Goal: Transaction & Acquisition: Purchase product/service

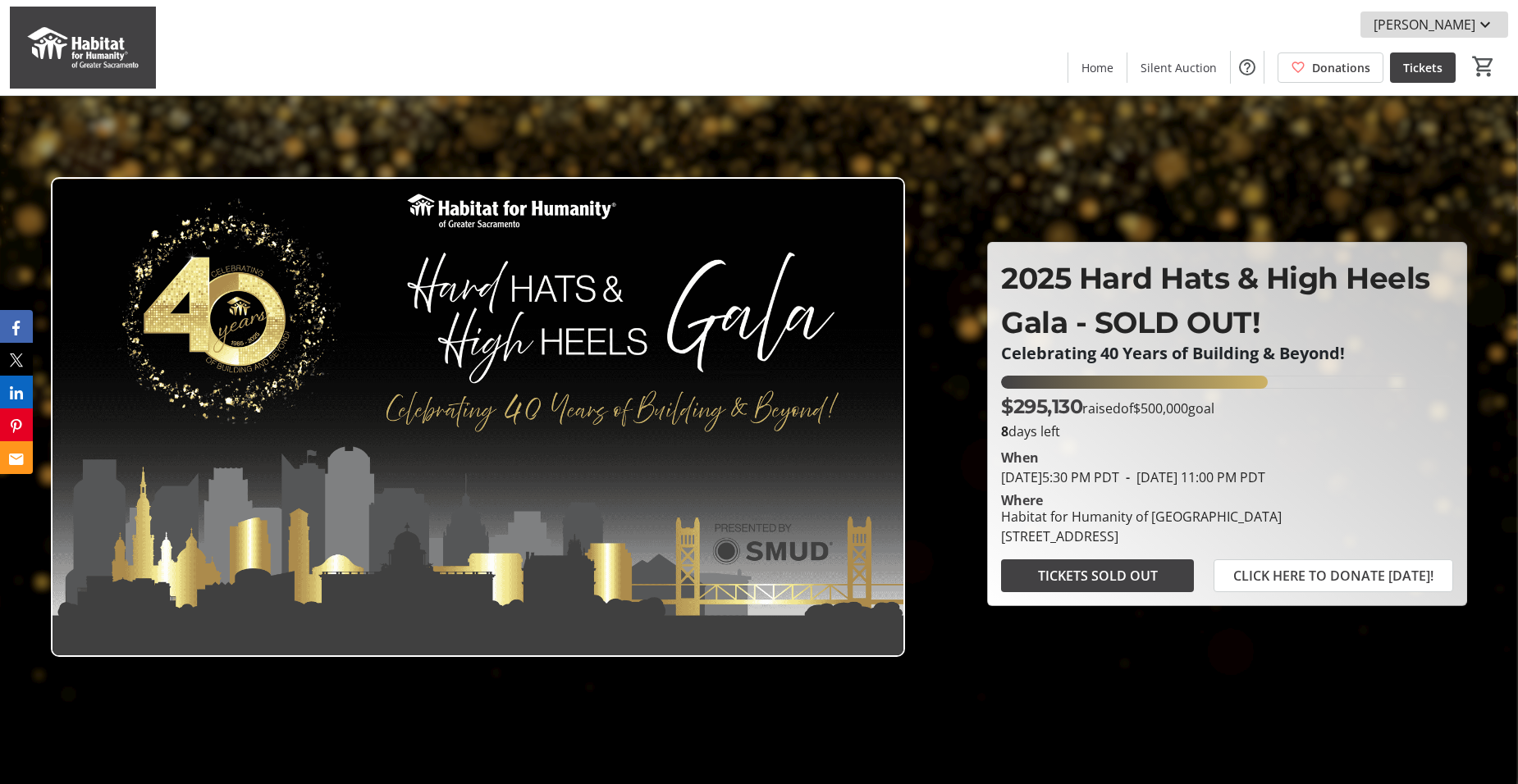
click at [1479, 21] on mat-icon at bounding box center [1485, 24] width 20 height 20
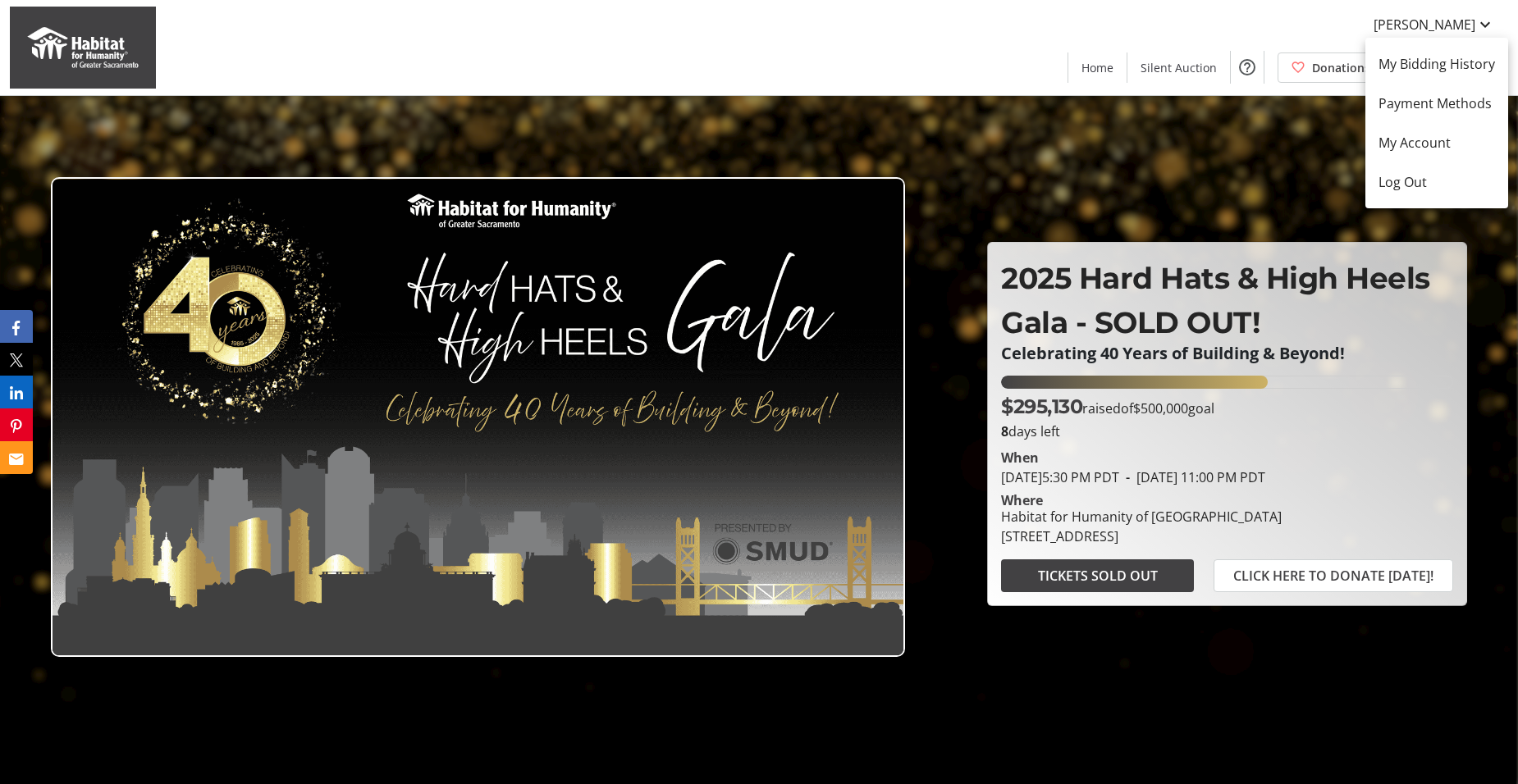
click at [1442, 22] on div at bounding box center [759, 392] width 1518 height 784
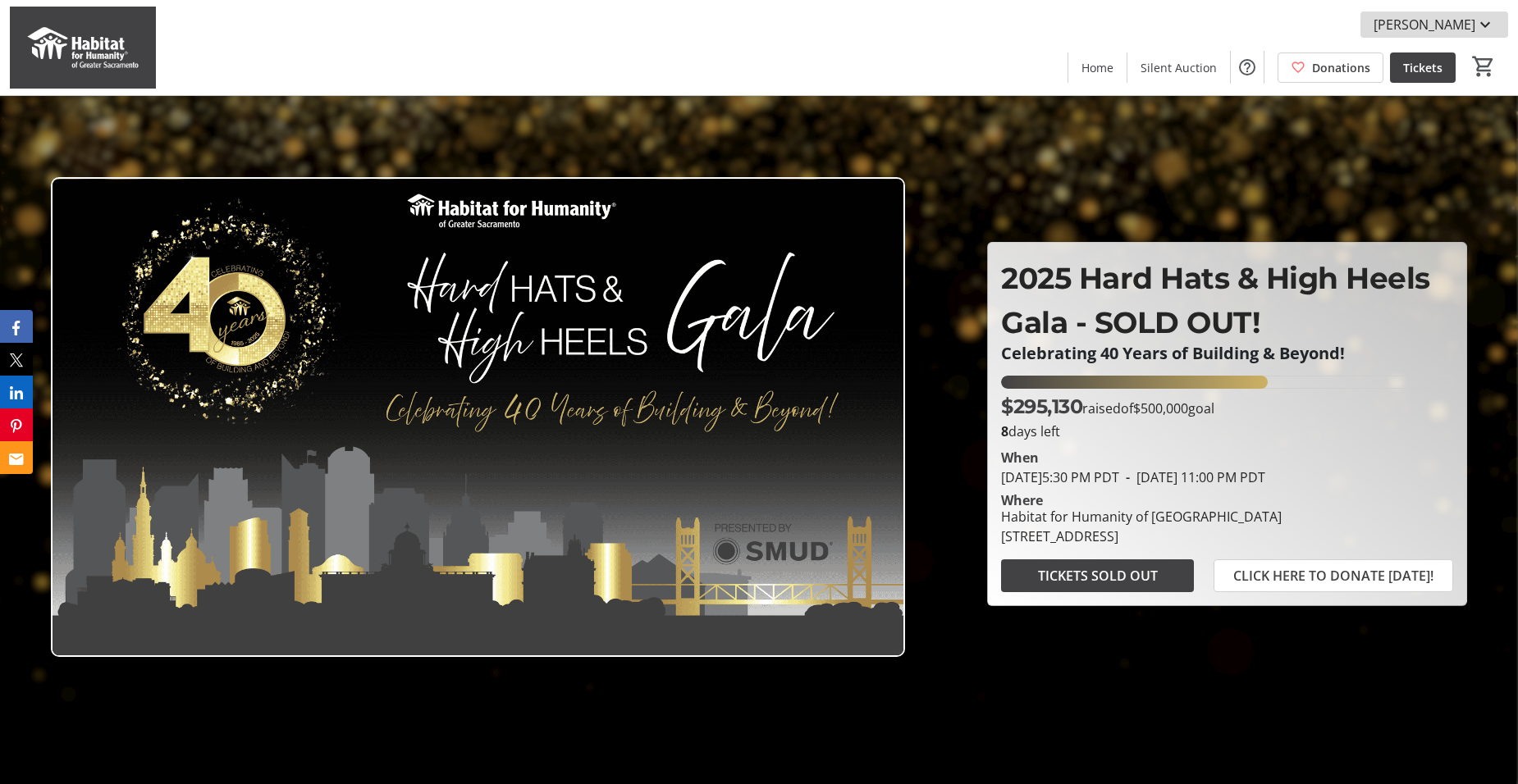
click at [1479, 24] on mat-icon at bounding box center [1485, 24] width 20 height 20
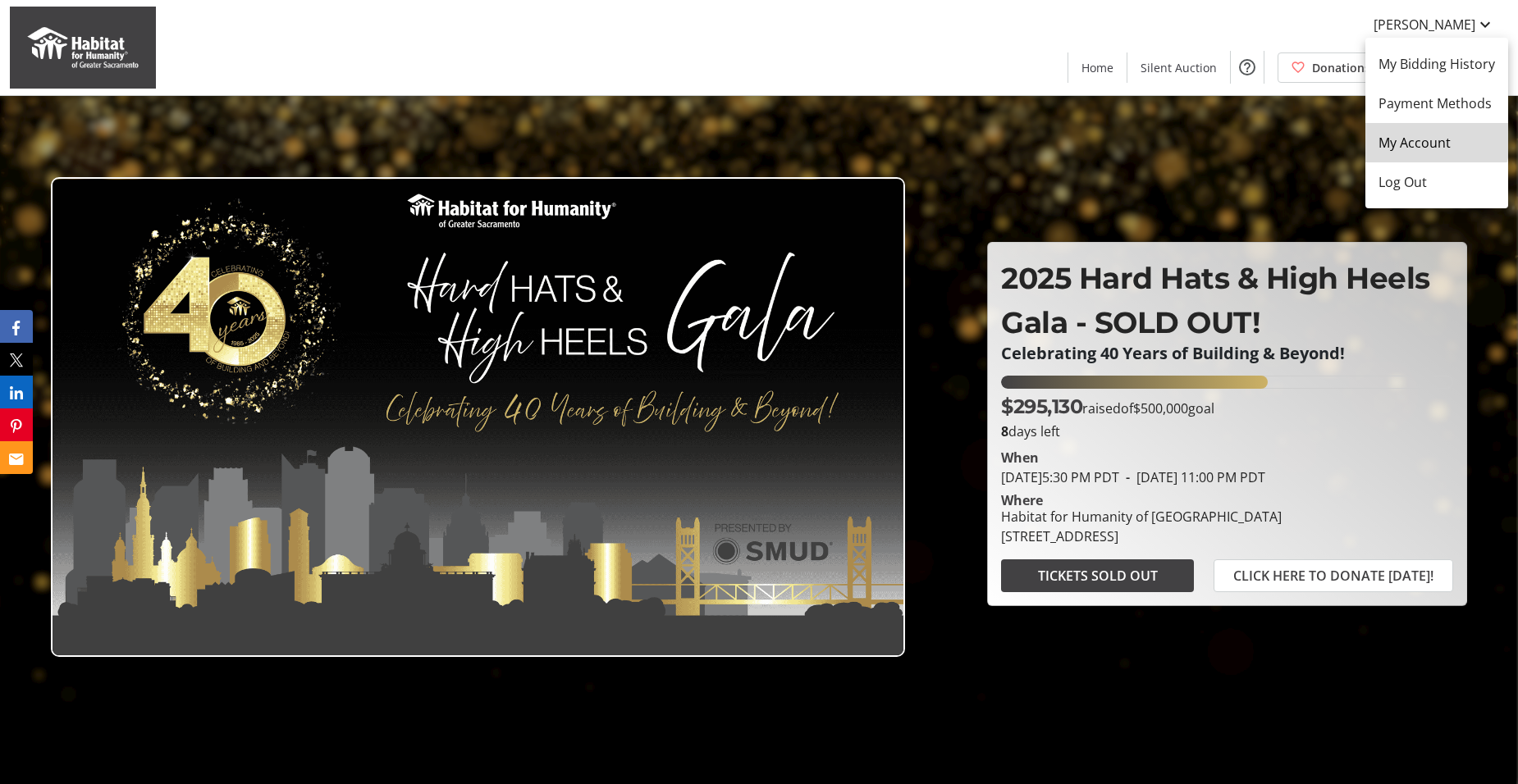
click at [1394, 130] on link "My Account" at bounding box center [1437, 143] width 143 height 39
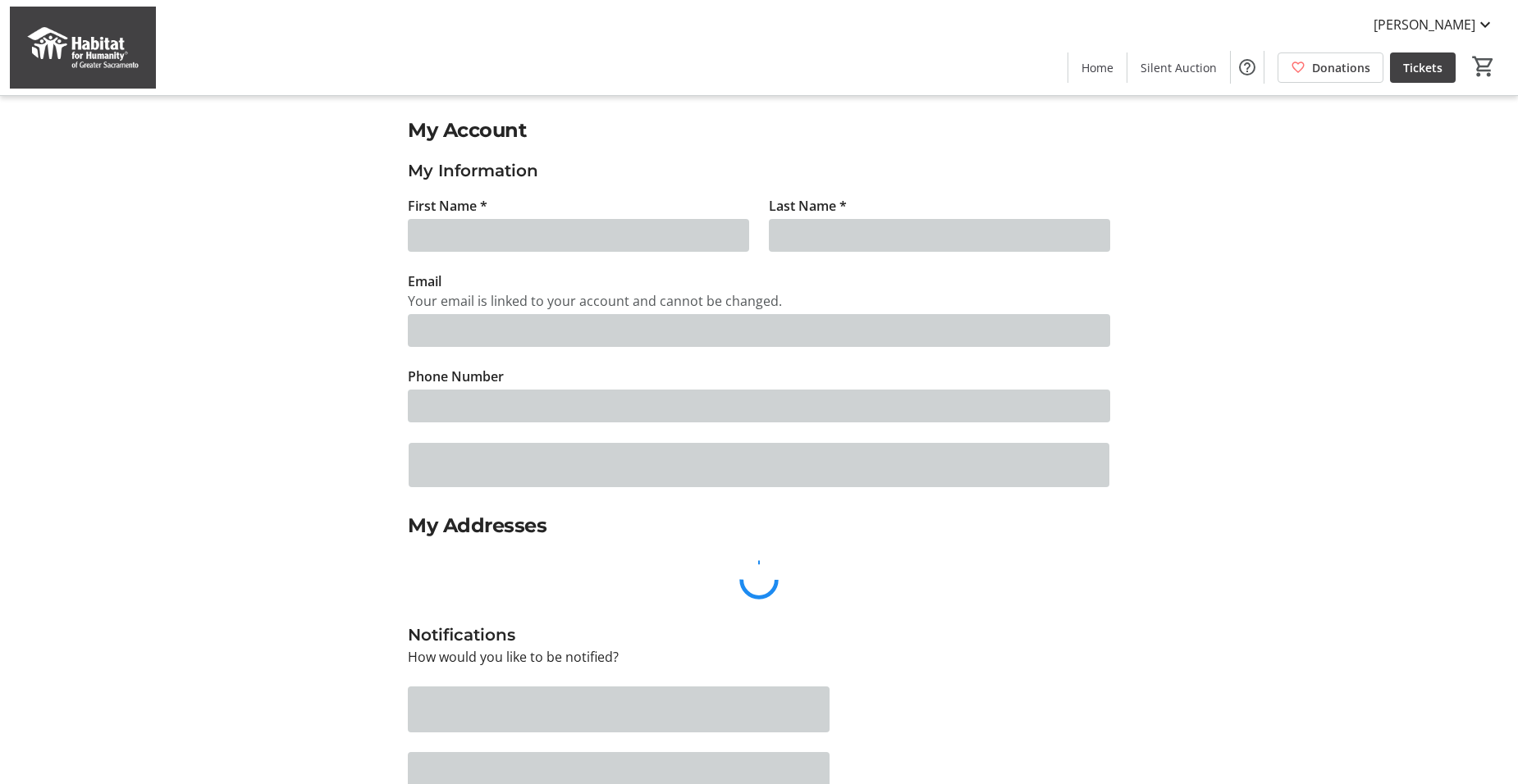
type input "[PERSON_NAME]"
type input "[EMAIL_ADDRESS][PERSON_NAME][DOMAIN_NAME]"
type input "[PHONE_NUMBER]"
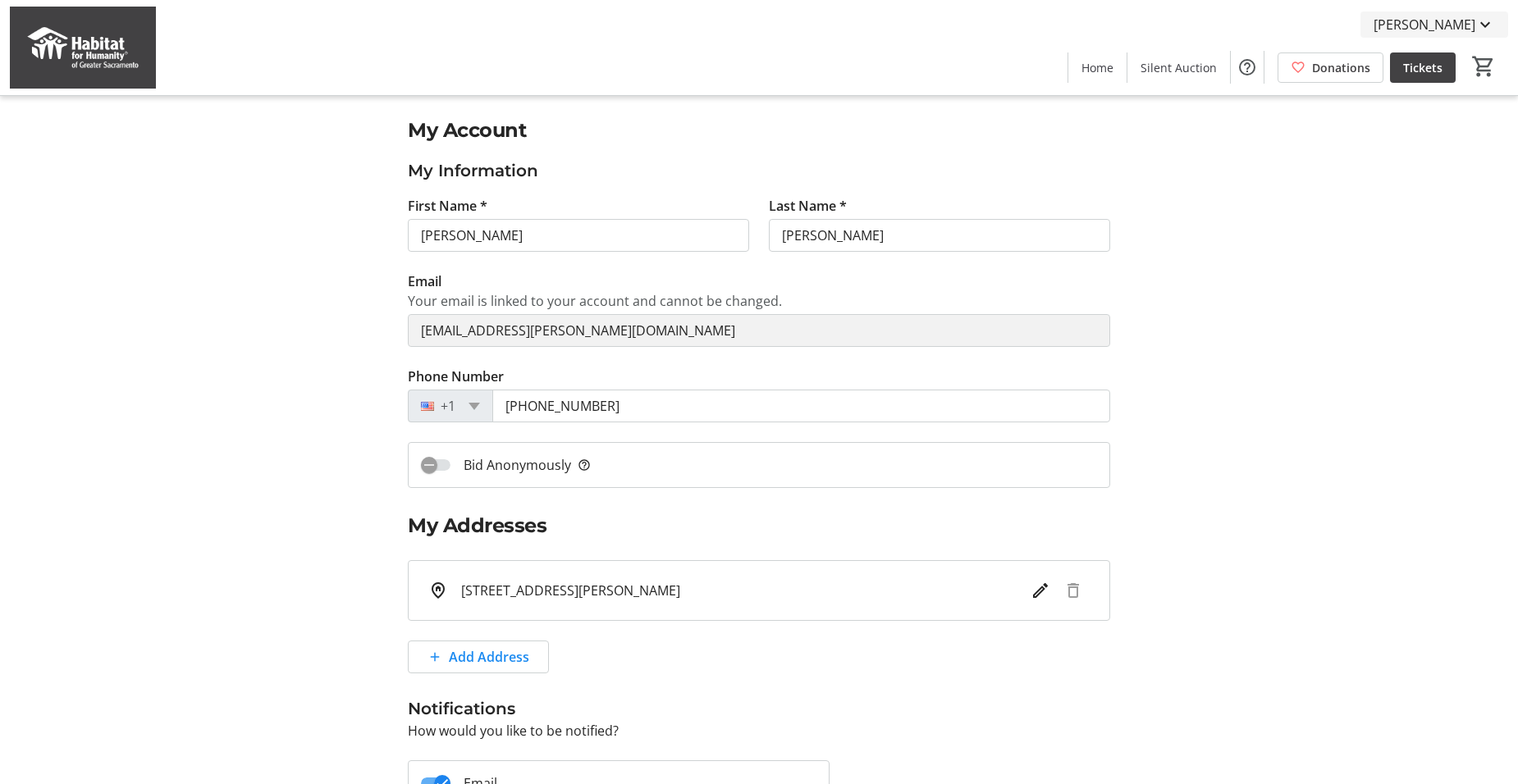
click at [1482, 28] on mat-icon at bounding box center [1485, 24] width 20 height 20
click at [1188, 33] on div at bounding box center [759, 392] width 1518 height 784
click at [1423, 65] on span "Tickets" at bounding box center [1423, 68] width 39 height 17
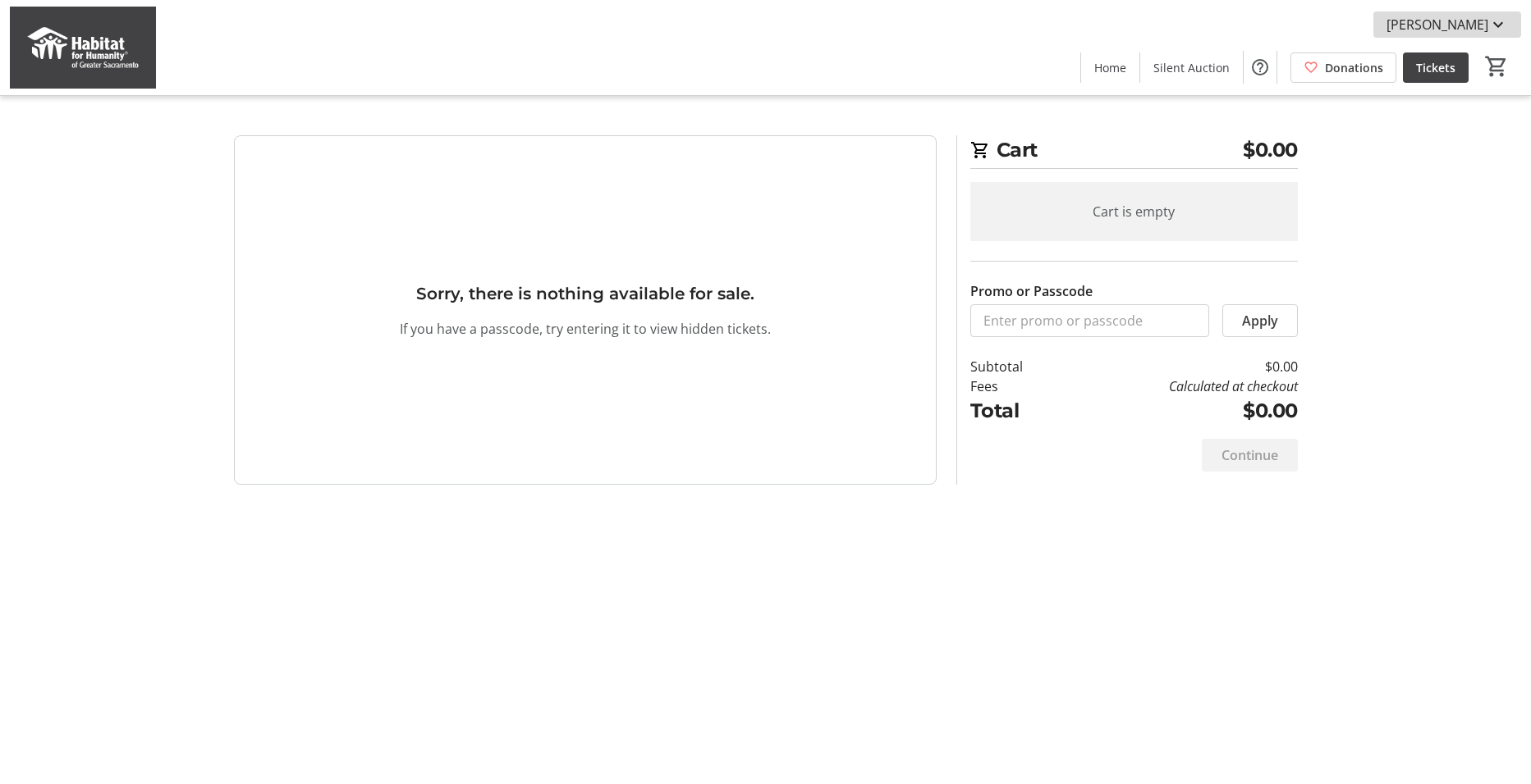
click at [1494, 25] on mat-icon at bounding box center [1498, 24] width 20 height 20
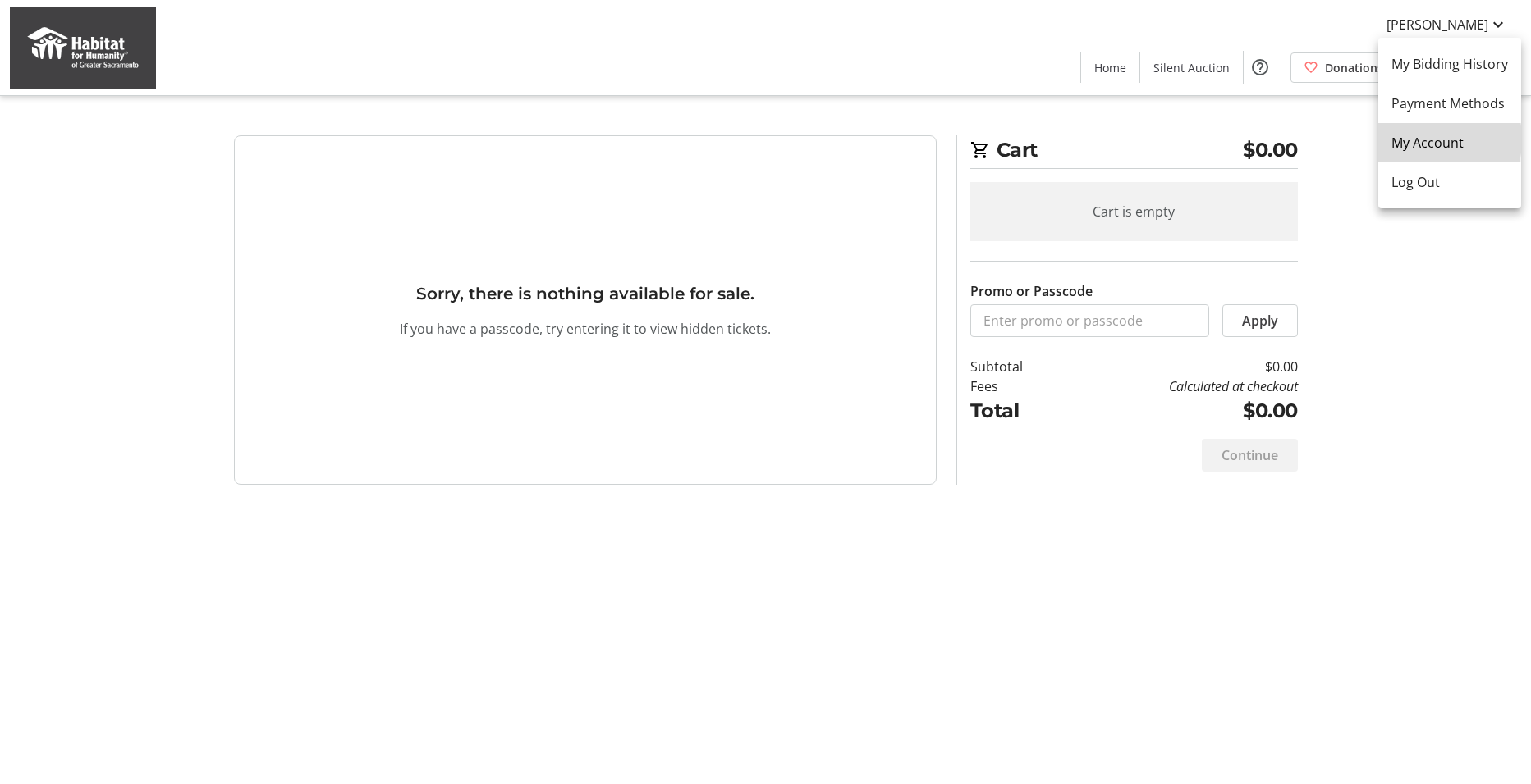
click at [1407, 140] on span "My Account" at bounding box center [1450, 142] width 117 height 20
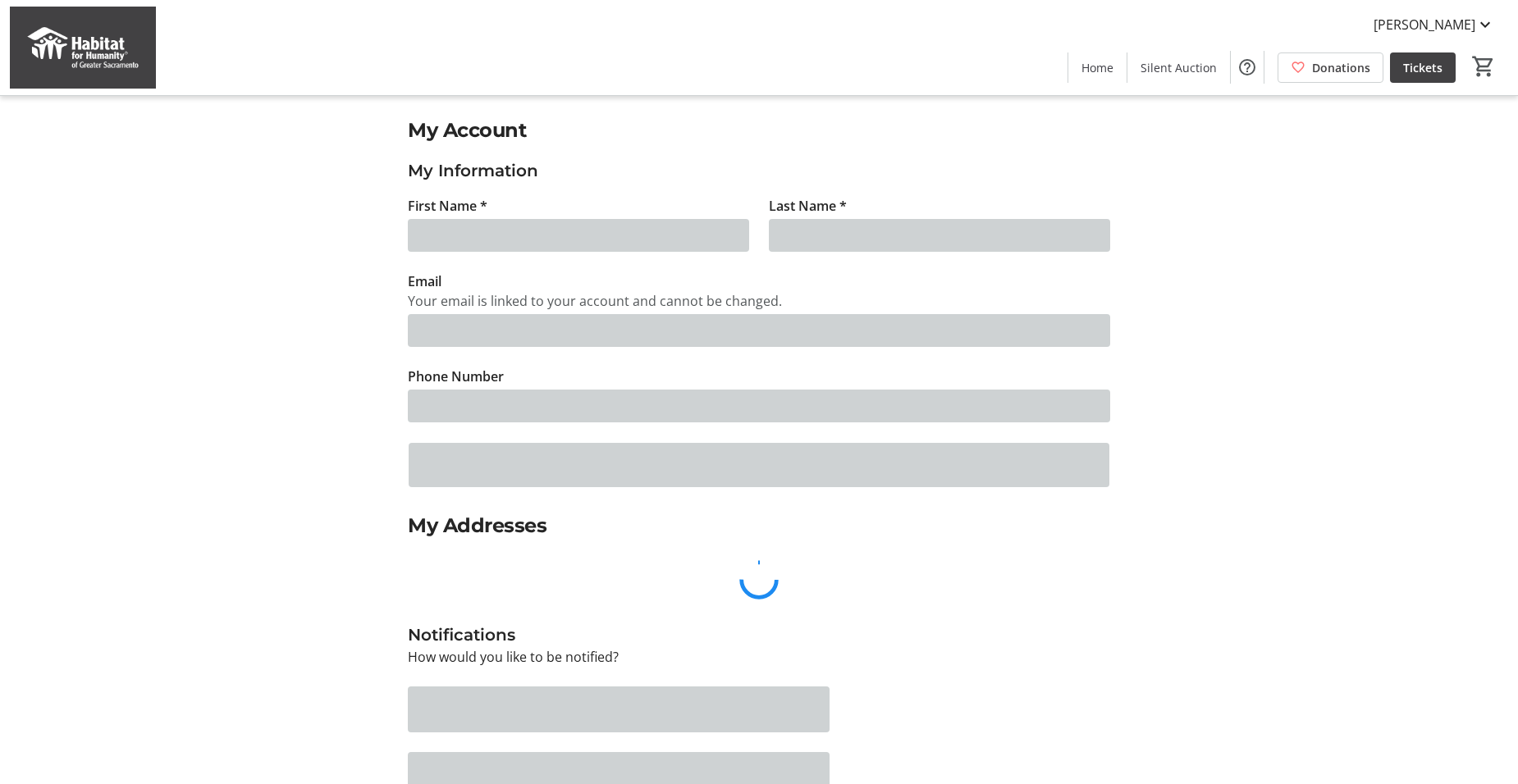
type input "[PERSON_NAME]"
type input "[EMAIL_ADDRESS][PERSON_NAME][DOMAIN_NAME]"
type input "[PHONE_NUMBER]"
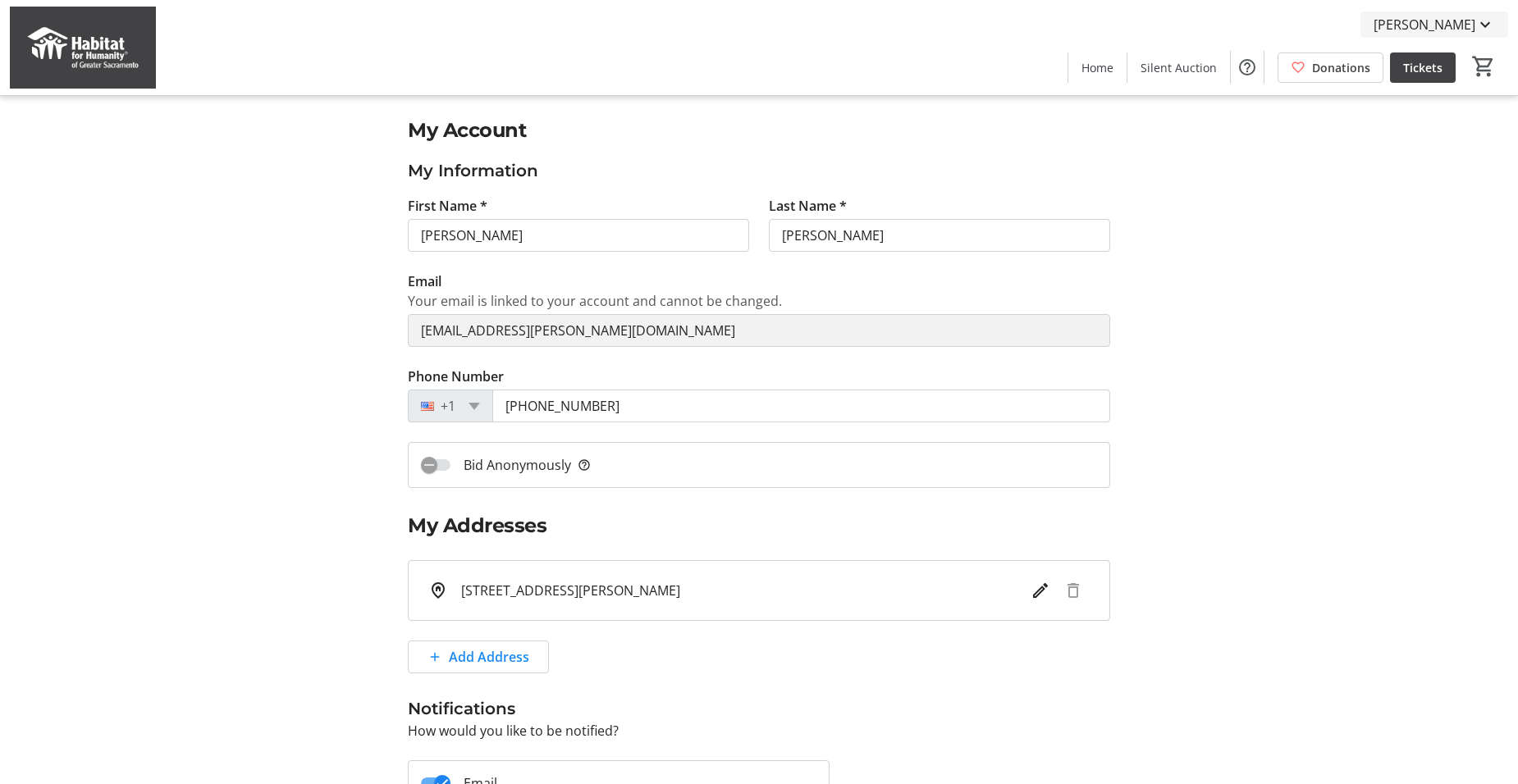
click at [1487, 23] on mat-icon at bounding box center [1485, 24] width 20 height 20
click at [616, 81] on div at bounding box center [759, 392] width 1518 height 784
click at [1489, 21] on mat-icon at bounding box center [1485, 24] width 20 height 20
click at [1422, 101] on span "Payment Methods" at bounding box center [1437, 103] width 117 height 20
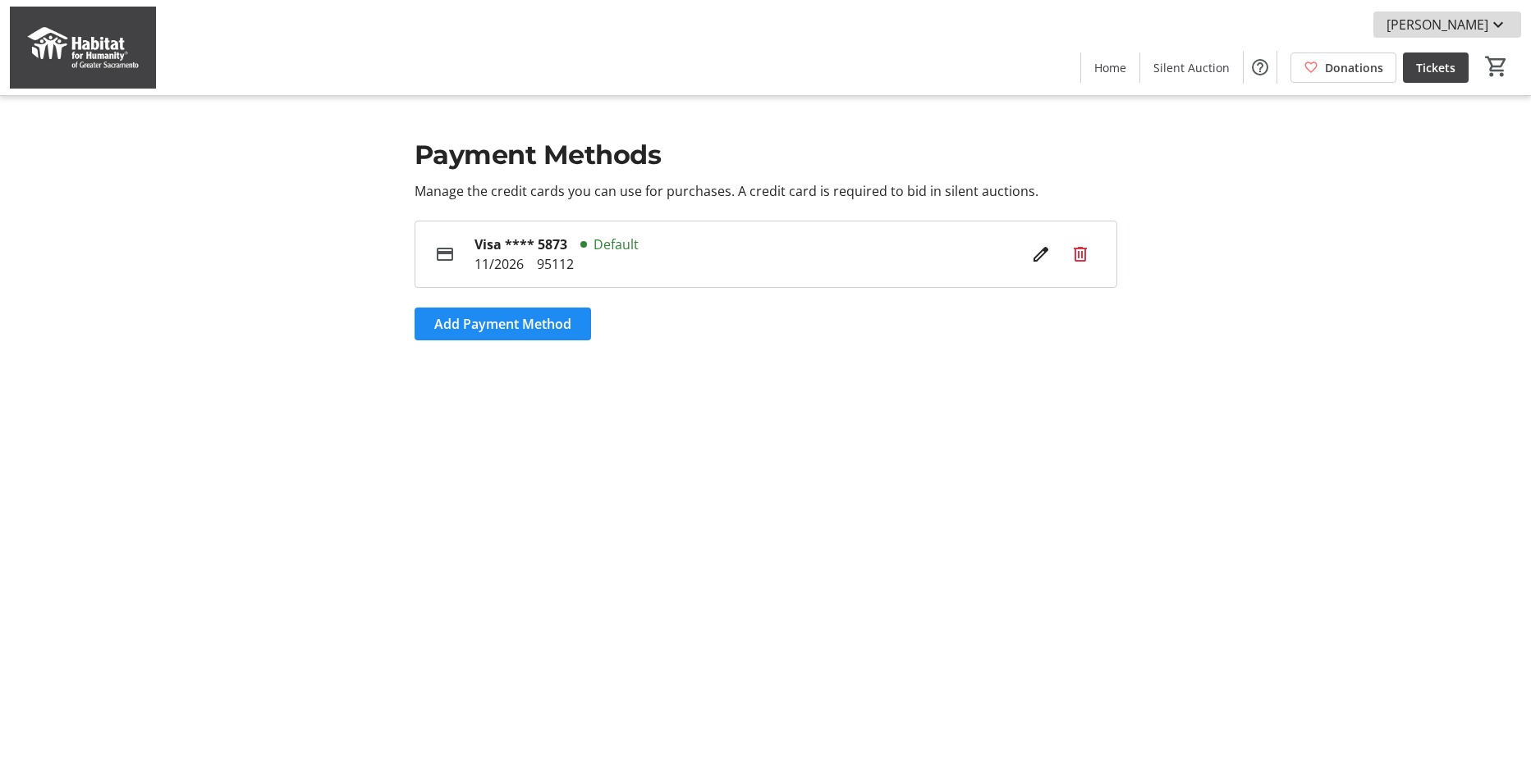
click at [1503, 24] on mat-icon at bounding box center [1498, 24] width 20 height 20
click at [1473, 62] on span "My Bidding History" at bounding box center [1450, 63] width 117 height 20
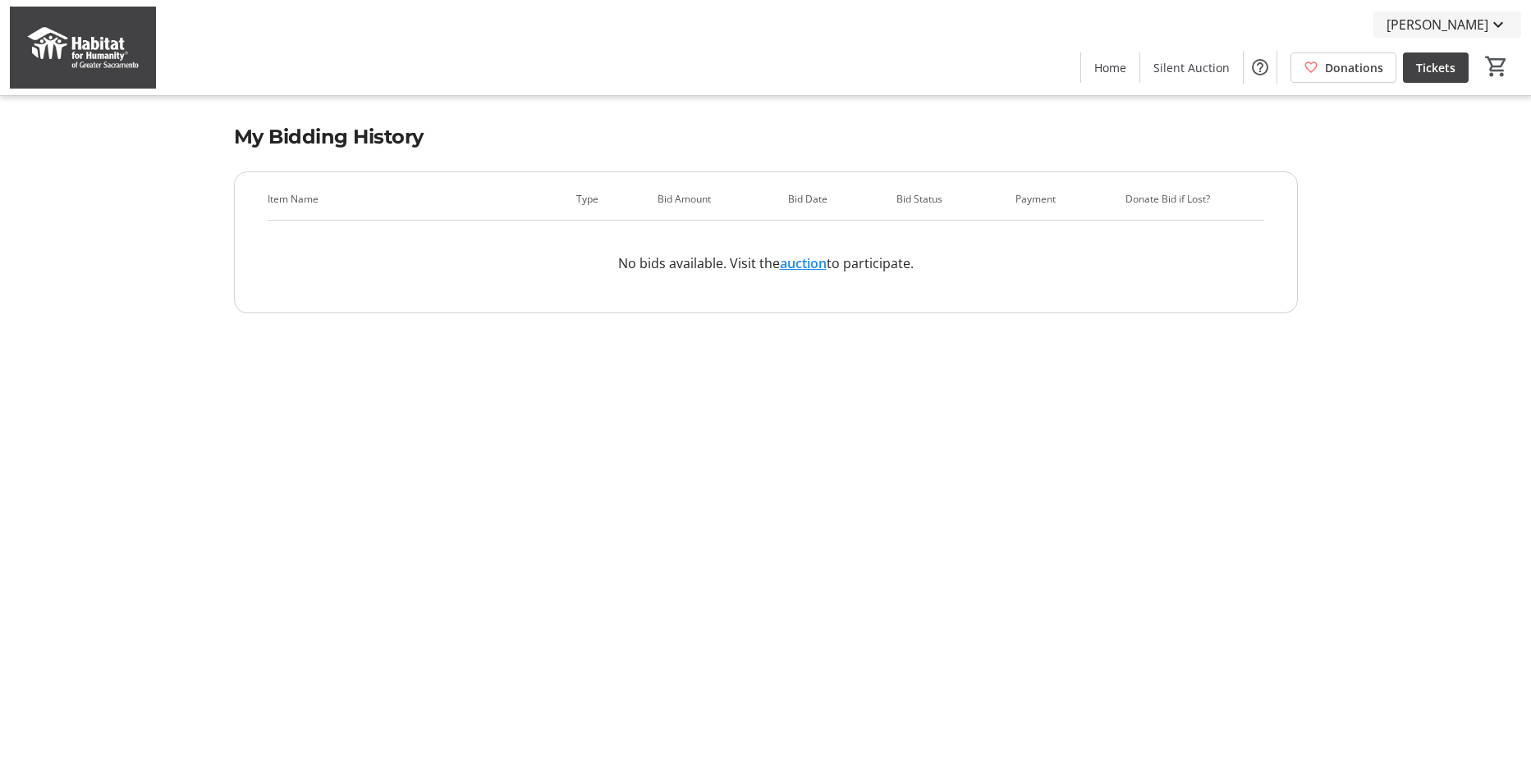
click at [1493, 25] on mat-icon at bounding box center [1498, 24] width 20 height 20
click at [453, 561] on div at bounding box center [766, 392] width 1531 height 784
click at [1502, 29] on mat-icon at bounding box center [1498, 24] width 20 height 20
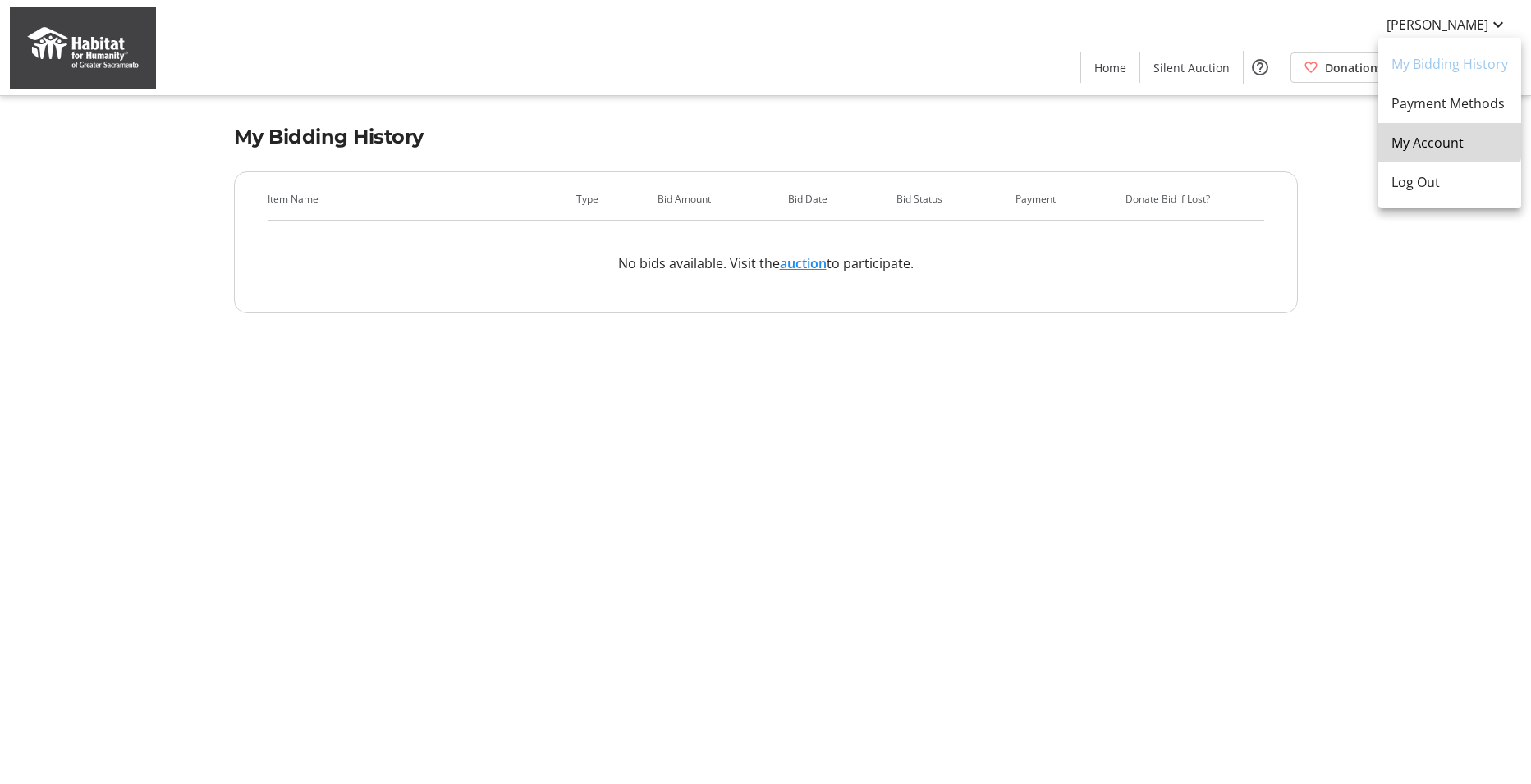
click at [1432, 137] on span "My Account" at bounding box center [1450, 142] width 117 height 20
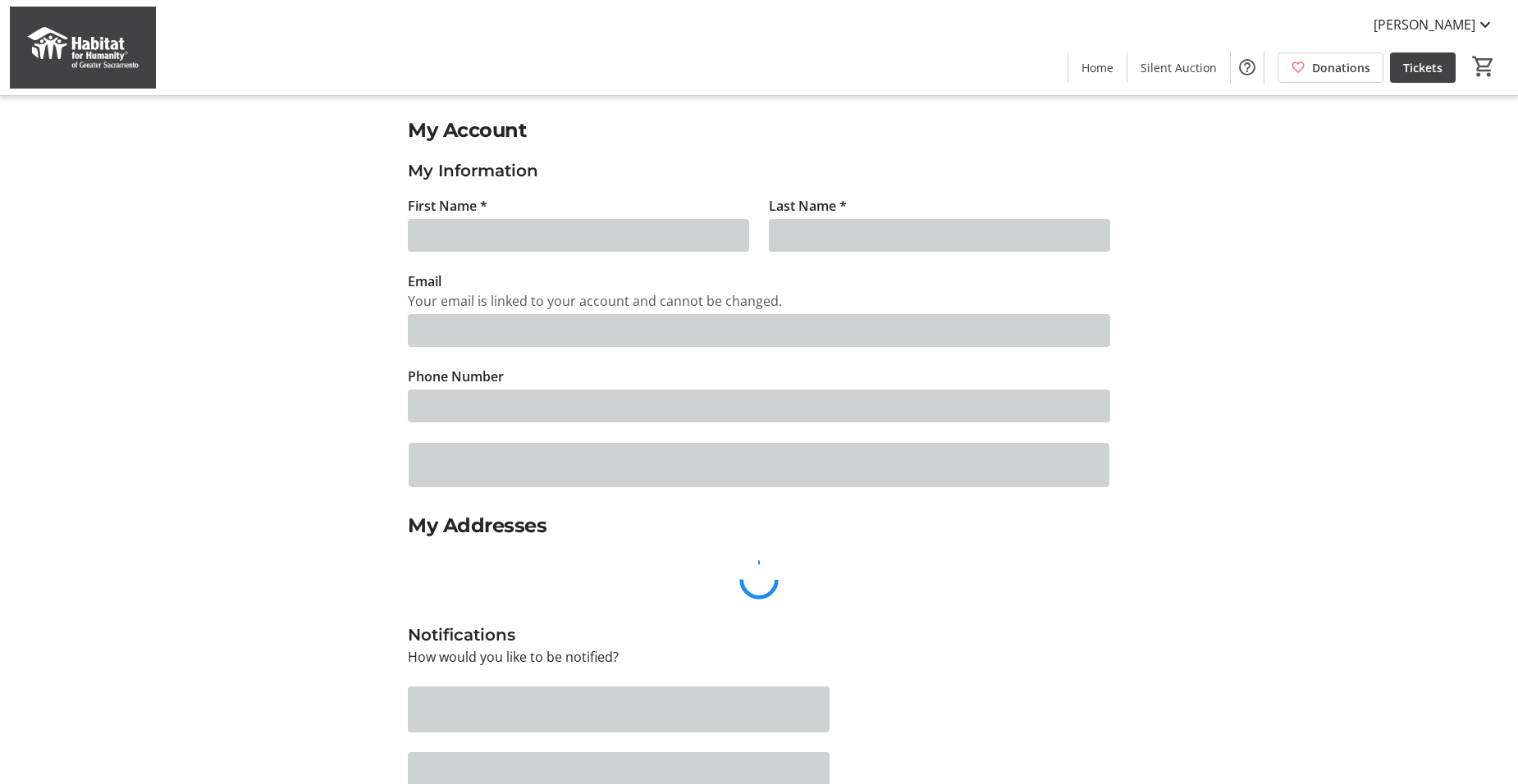
type input "[PERSON_NAME]"
type input "[EMAIL_ADDRESS][PERSON_NAME][DOMAIN_NAME]"
type input "[PHONE_NUMBER]"
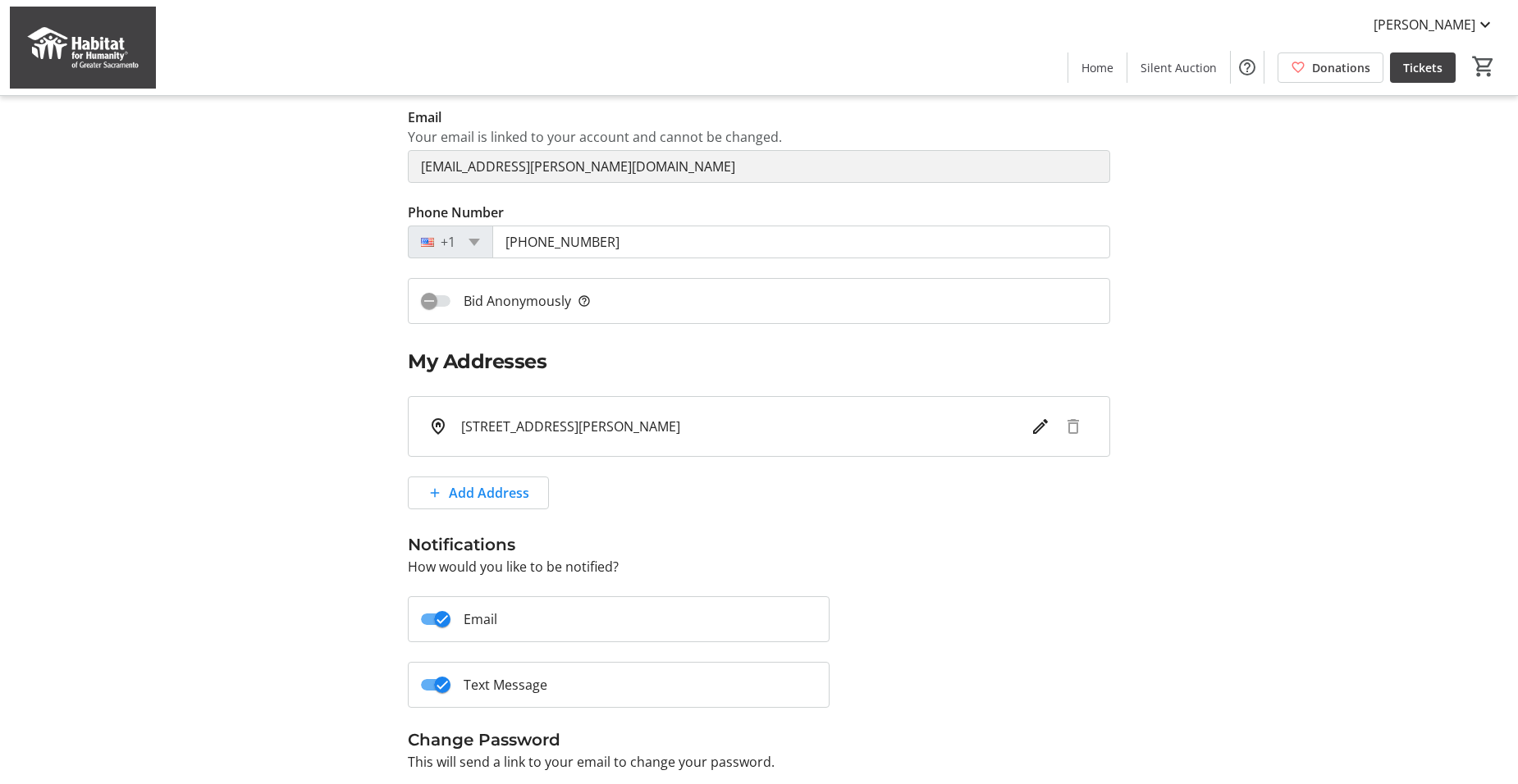
scroll to position [270, 0]
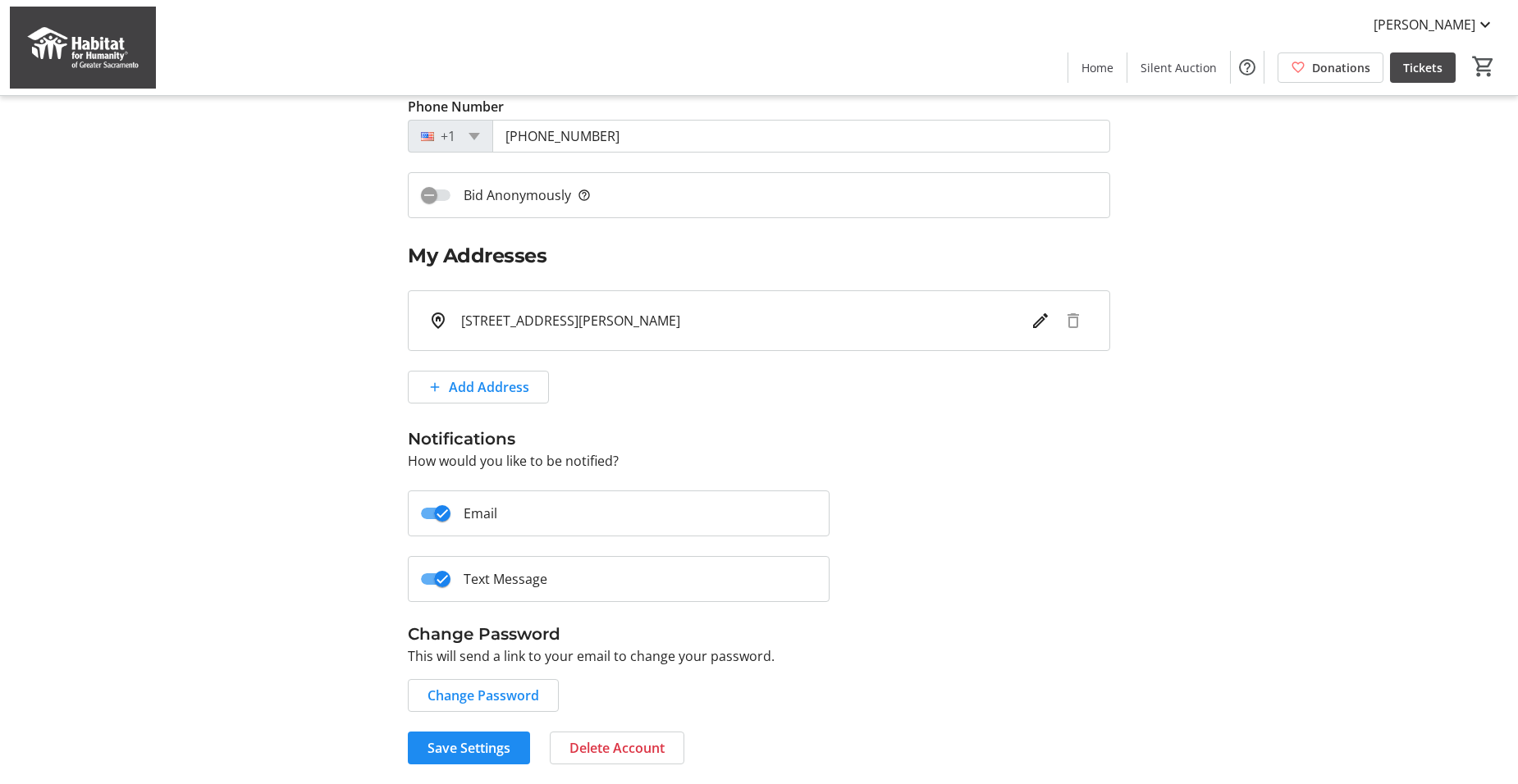
click at [1413, 67] on span "Tickets" at bounding box center [1423, 68] width 39 height 17
